Goal: Task Accomplishment & Management: Manage account settings

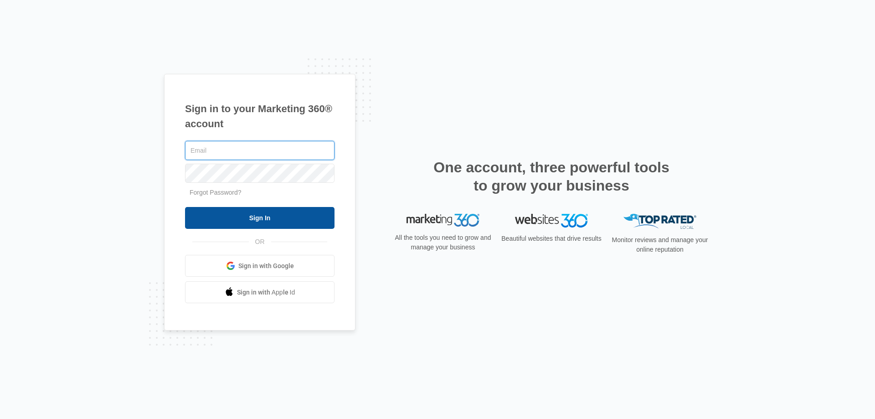
type input "[EMAIL_ADDRESS][DOMAIN_NAME]"
click at [229, 217] on input "Sign In" at bounding box center [260, 218] width 150 height 22
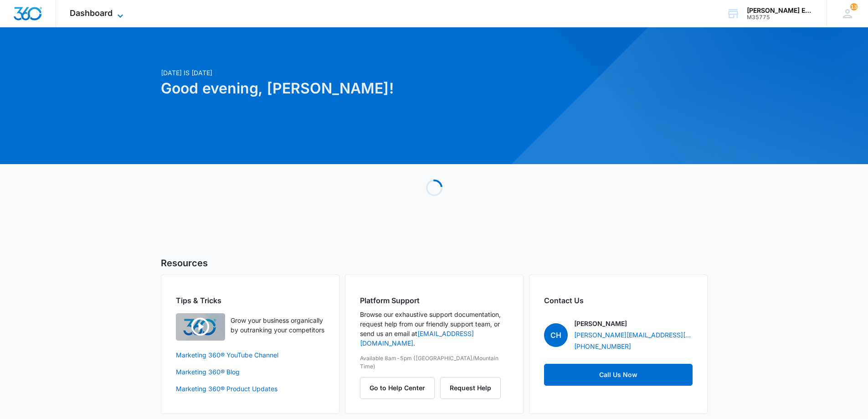
click at [90, 14] on span "Dashboard" at bounding box center [91, 13] width 43 height 10
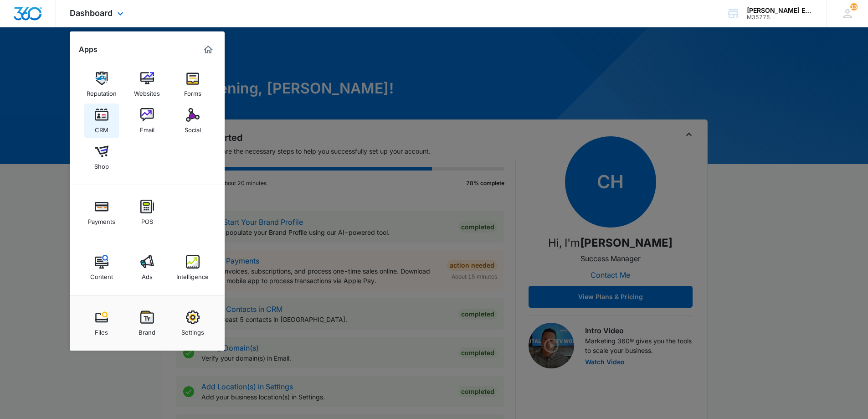
click at [107, 119] on img at bounding box center [102, 115] width 14 height 14
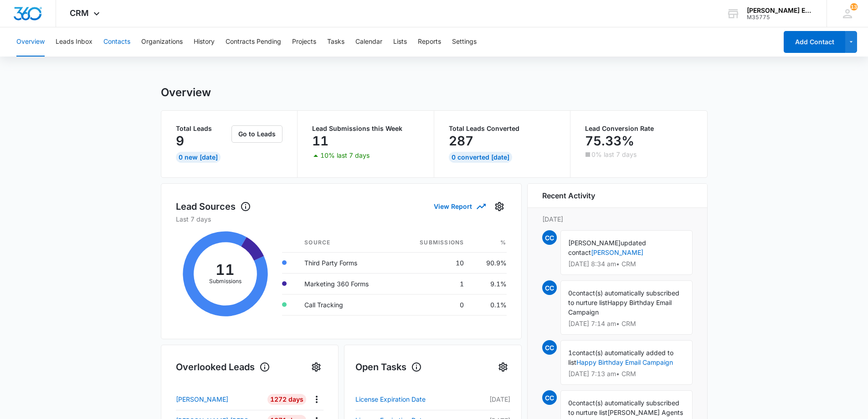
click at [117, 40] on button "Contacts" at bounding box center [116, 41] width 27 height 29
